Goal: Check status: Check status

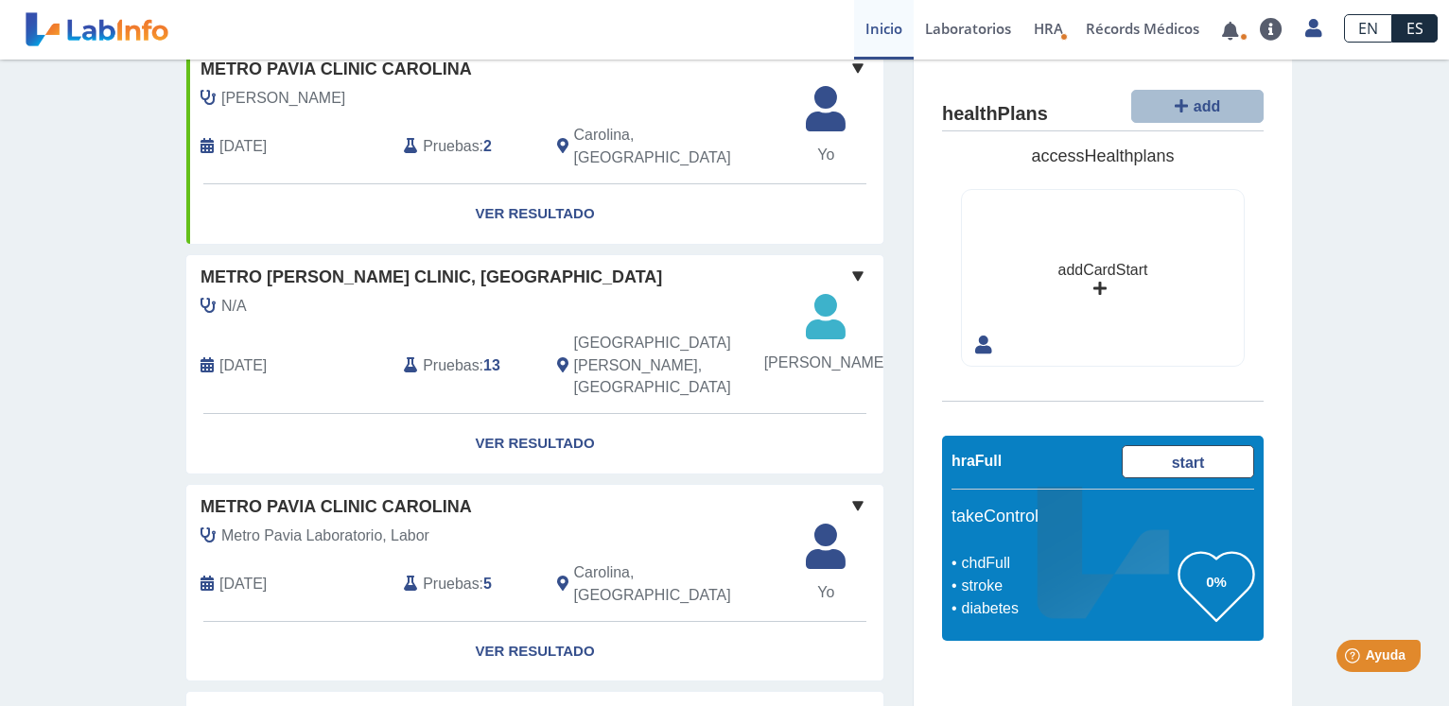
scroll to position [482, 0]
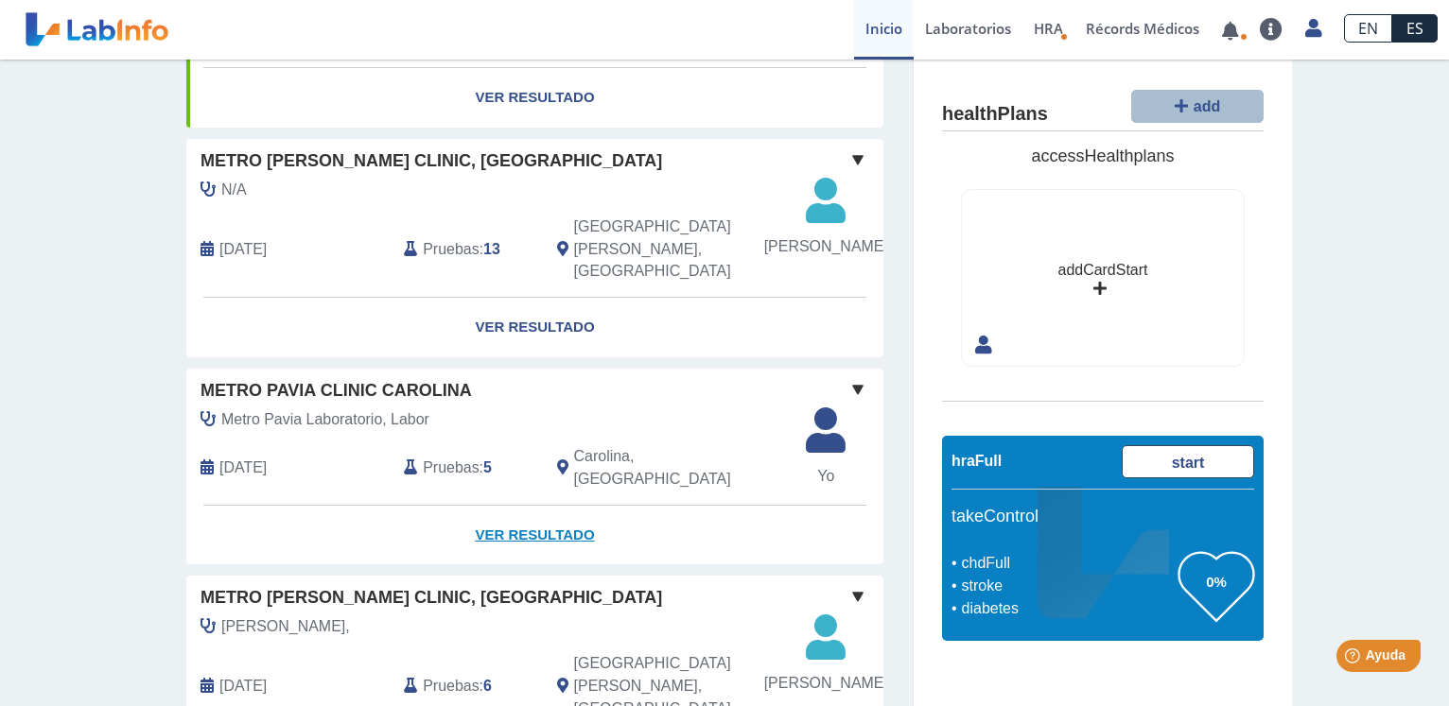
click at [514, 537] on link "Ver Resultado" at bounding box center [534, 536] width 697 height 60
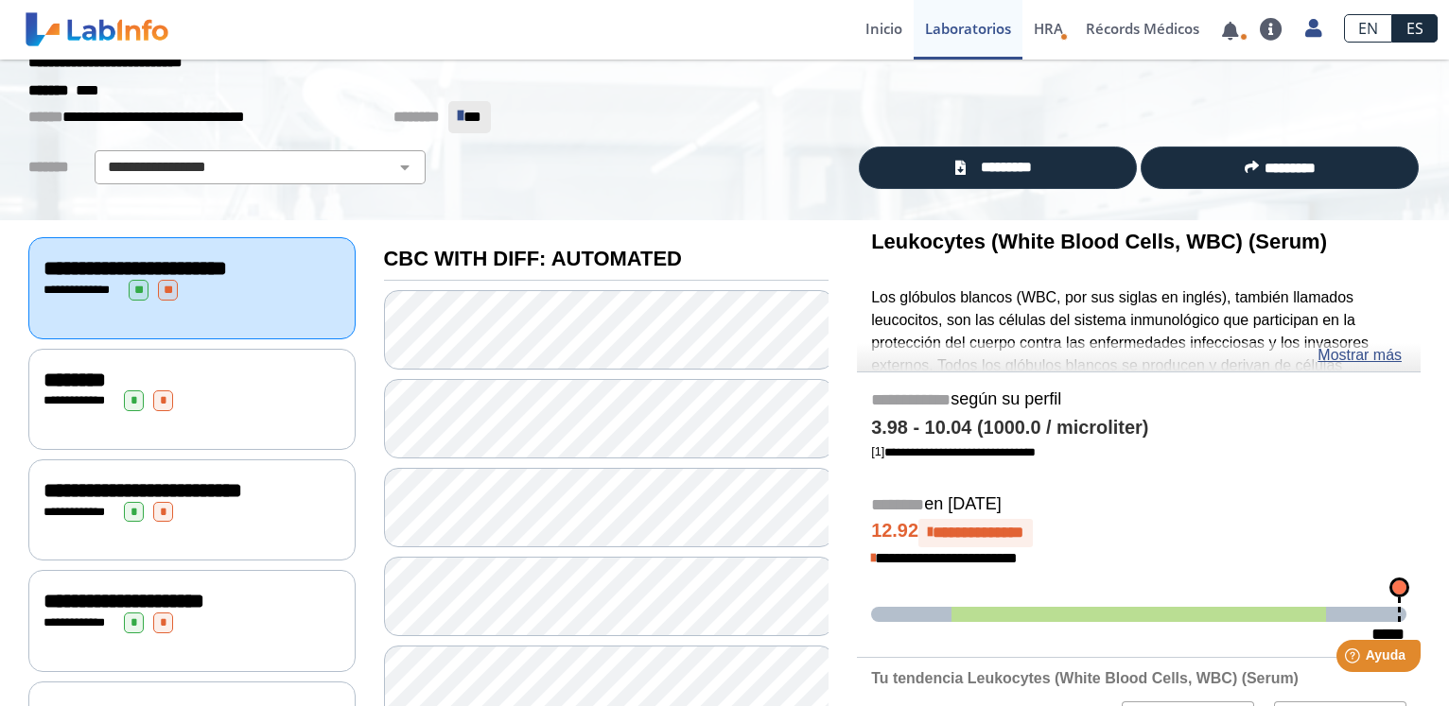
scroll to position [22, 0]
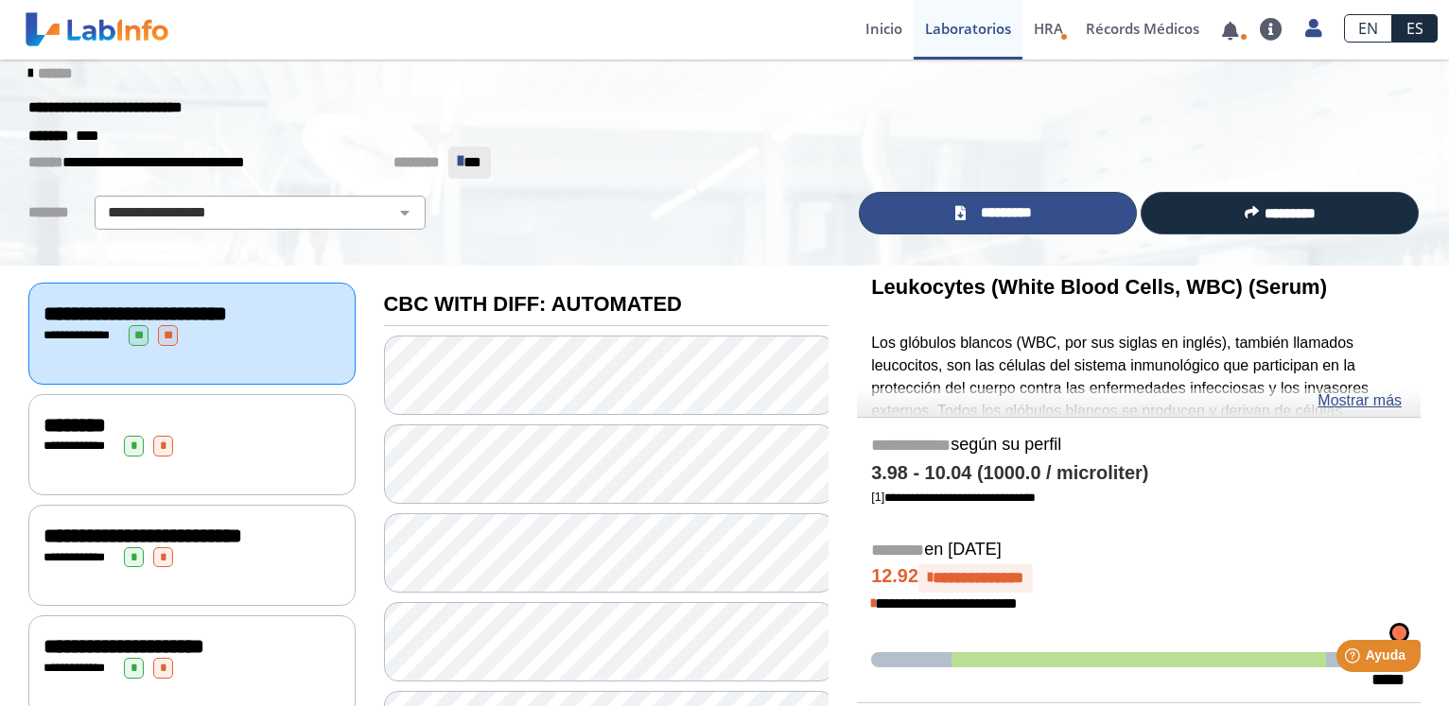
click at [966, 202] on link "*********" at bounding box center [998, 213] width 278 height 43
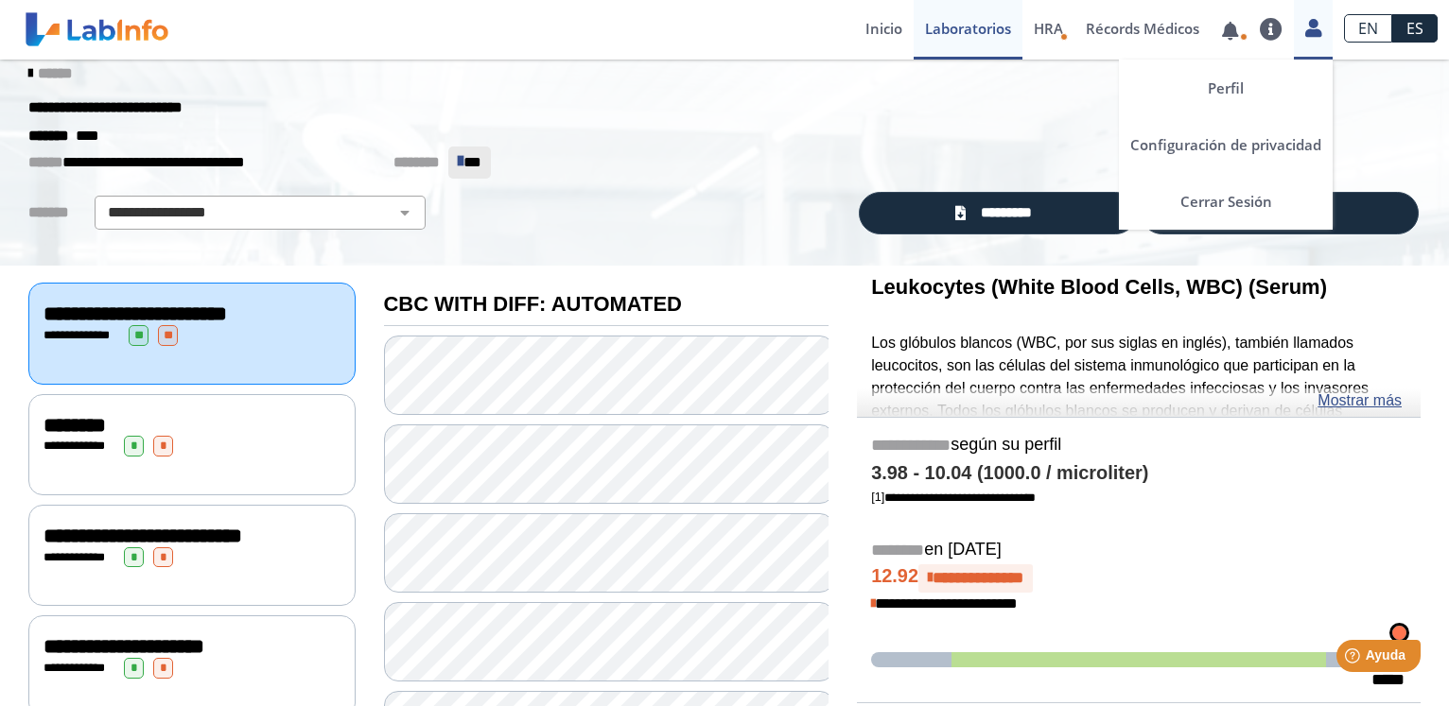
click at [1309, 27] on icon at bounding box center [1313, 28] width 16 height 14
click at [1206, 207] on link "Cerrar Sesión" at bounding box center [1226, 201] width 214 height 57
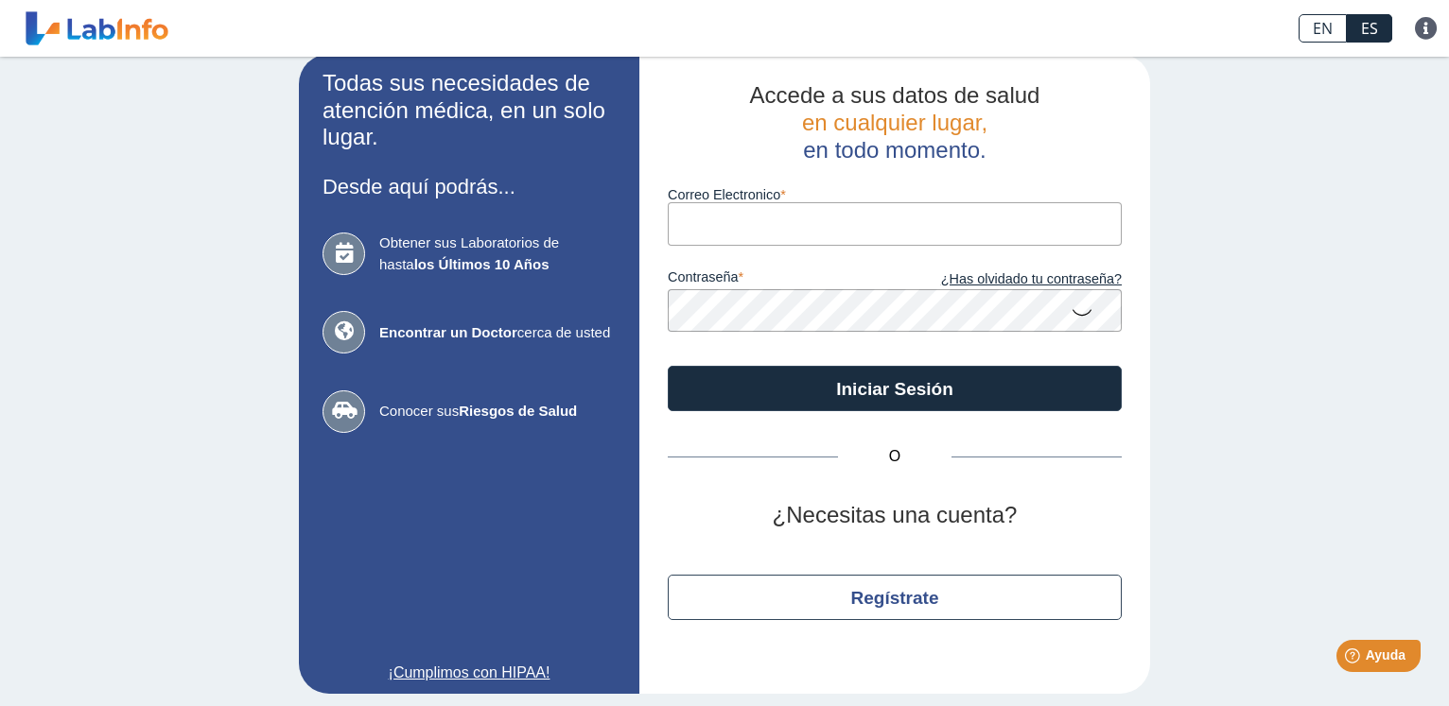
click at [804, 221] on input "Correo Electronico" at bounding box center [895, 223] width 454 height 43
type input "[EMAIL_ADDRESS][DOMAIN_NAME]"
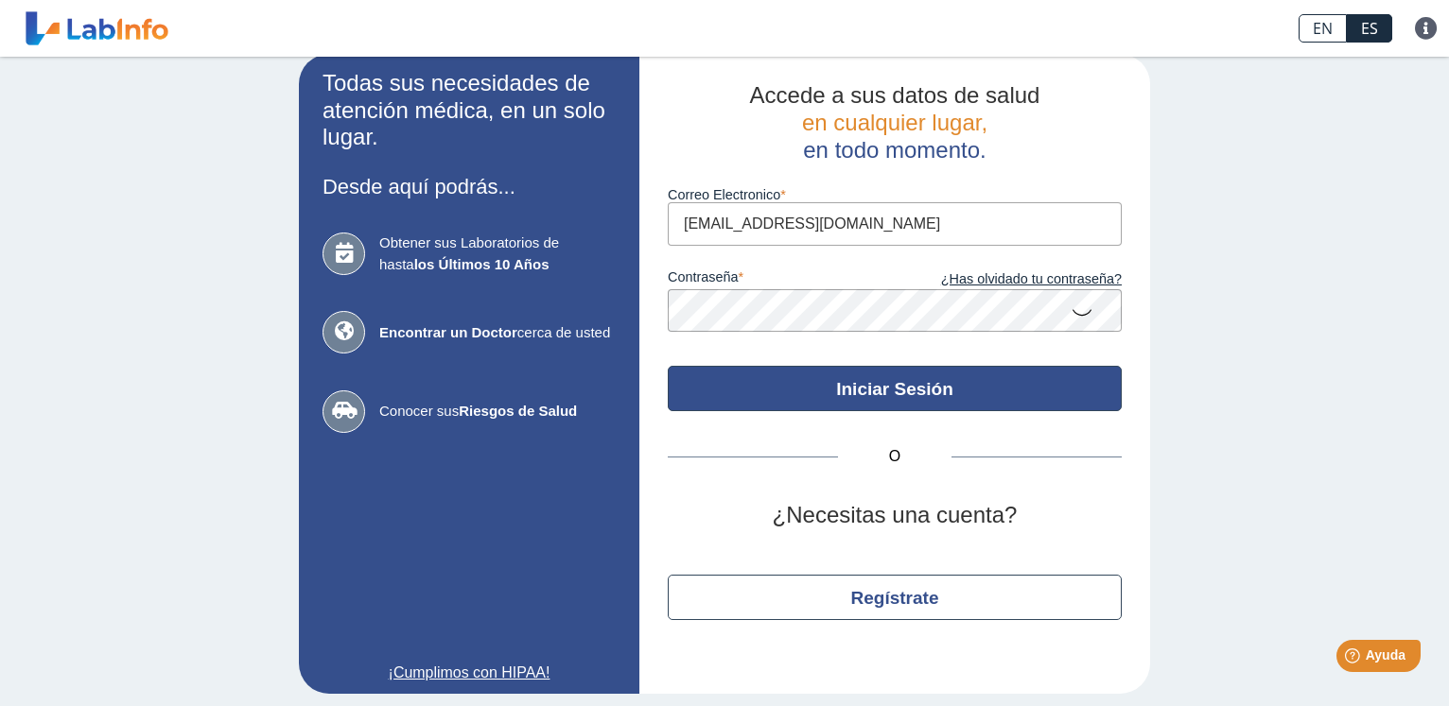
click at [836, 384] on button "Iniciar Sesión" at bounding box center [895, 388] width 454 height 45
